Goal: Download file/media

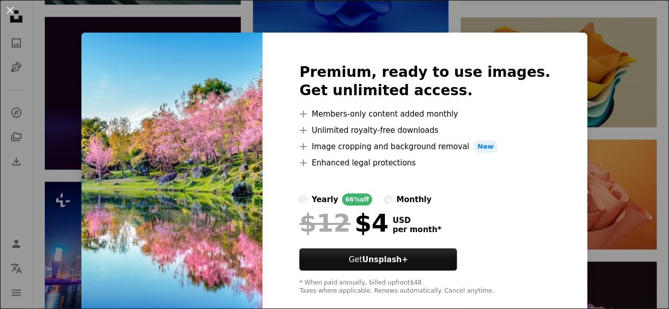
scroll to position [0, 318]
click at [191, 109] on img at bounding box center [171, 179] width 181 height 293
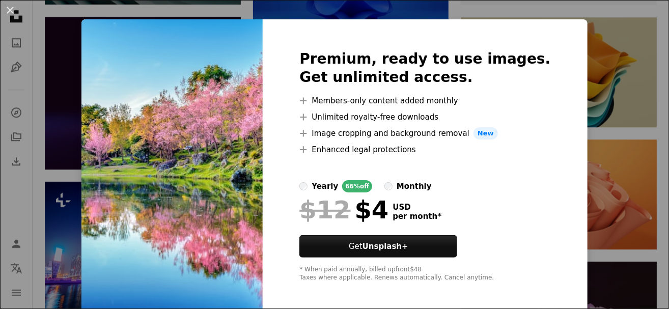
scroll to position [17, 0]
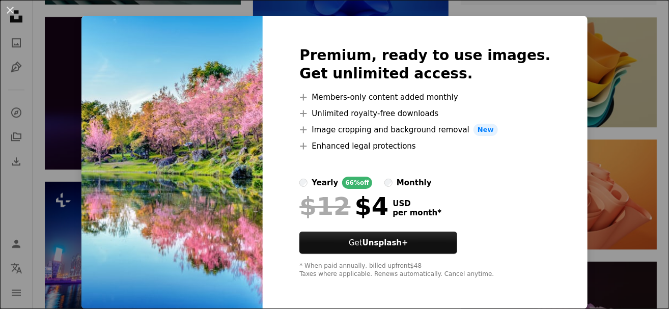
click at [583, 71] on div "An X shape Premium, ready to use images. Get unlimited access. A plus sign Memb…" at bounding box center [334, 154] width 669 height 309
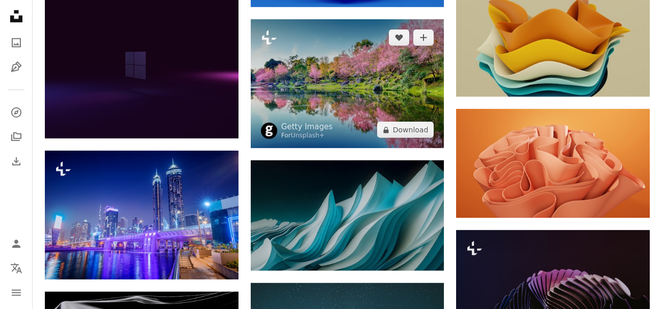
click at [324, 97] on img at bounding box center [348, 83] width 194 height 129
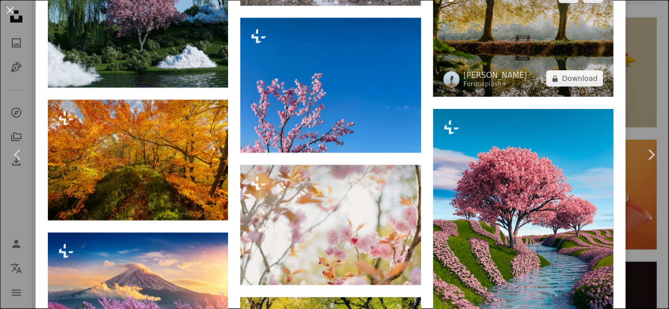
scroll to position [1710, 0]
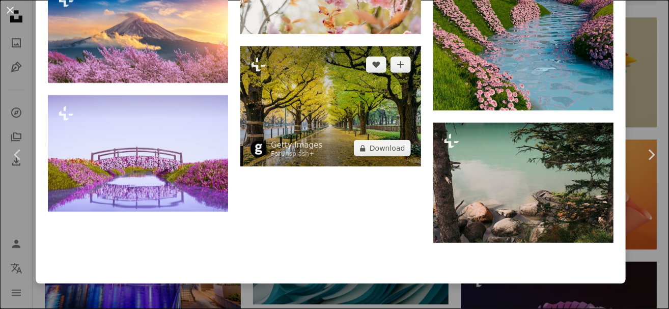
click at [320, 108] on img at bounding box center [330, 106] width 180 height 120
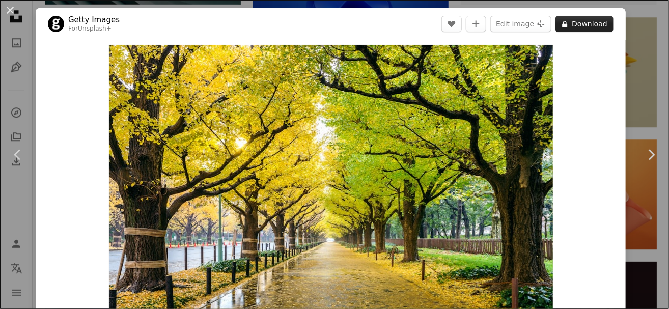
click at [579, 27] on button "A lock Download" at bounding box center [585, 24] width 58 height 16
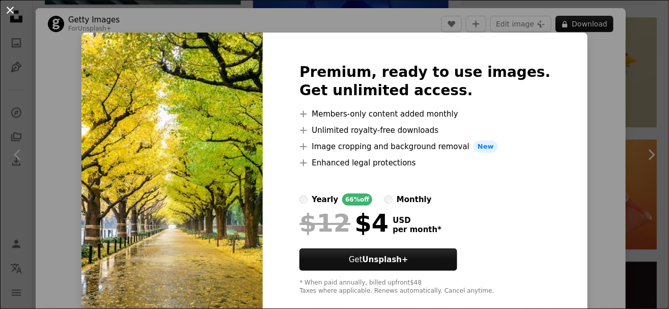
click at [6, 6] on button "An X shape" at bounding box center [10, 10] width 12 height 12
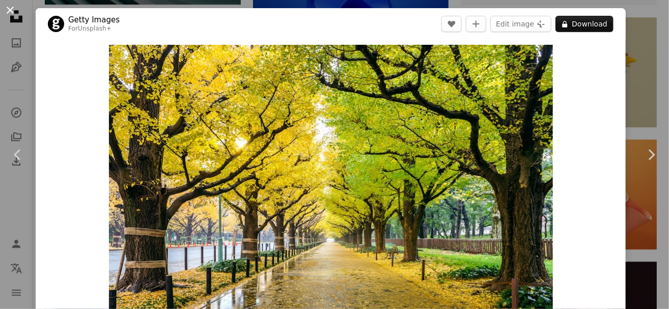
click at [5, 9] on button "An X shape" at bounding box center [10, 10] width 12 height 12
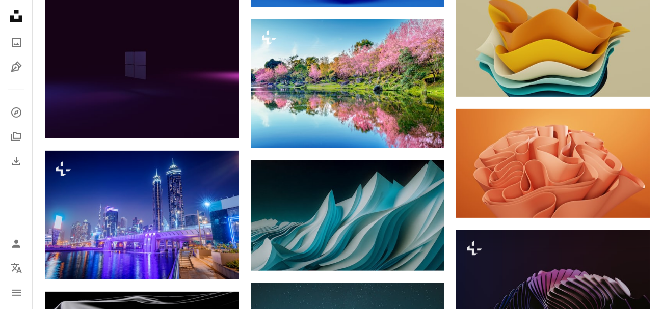
click at [15, 11] on icon at bounding box center [16, 16] width 12 height 12
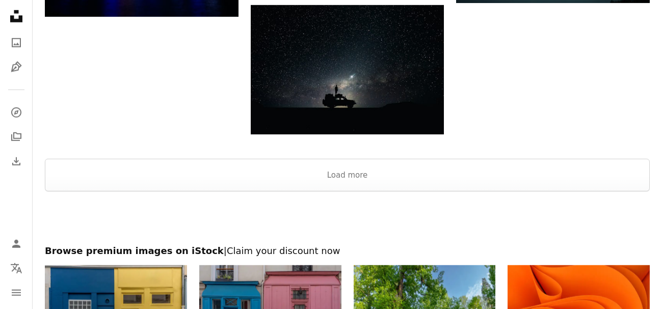
scroll to position [4504, 0]
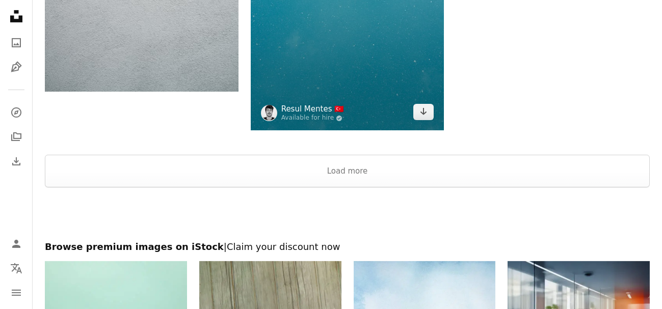
scroll to position [2041, 0]
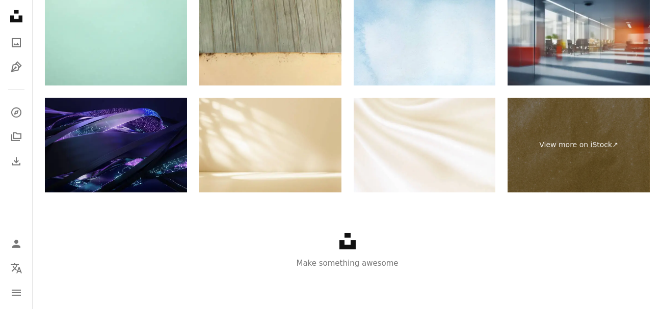
click at [345, 236] on icon at bounding box center [347, 241] width 16 height 16
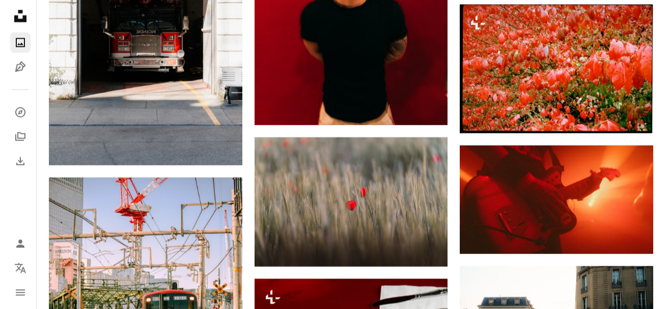
scroll to position [7582, 0]
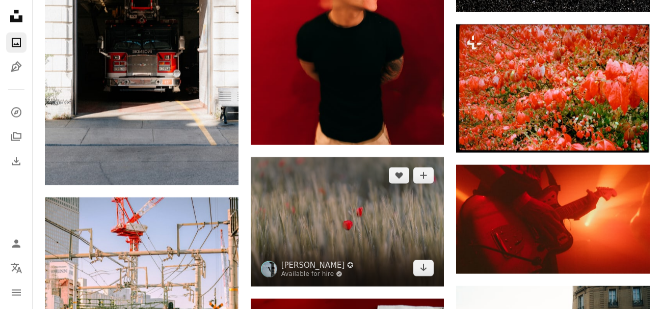
click at [343, 235] on img at bounding box center [348, 221] width 194 height 129
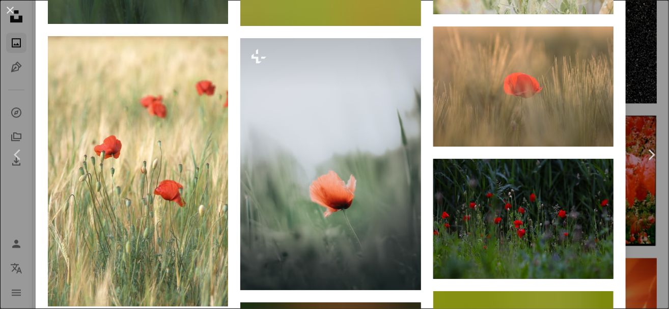
scroll to position [1893, 0]
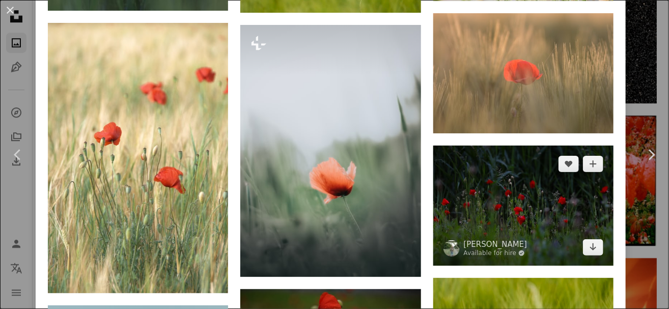
click at [507, 196] on img at bounding box center [523, 206] width 180 height 120
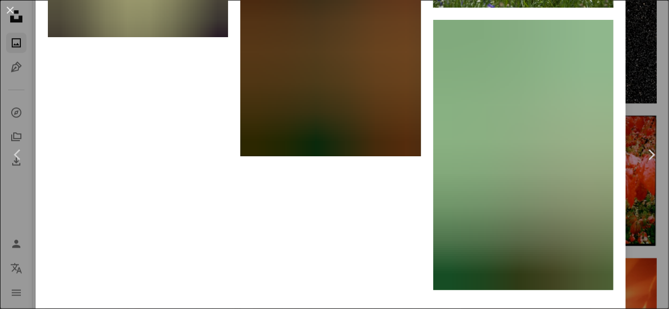
scroll to position [4054, 0]
